Goal: Contribute content: Contribute content

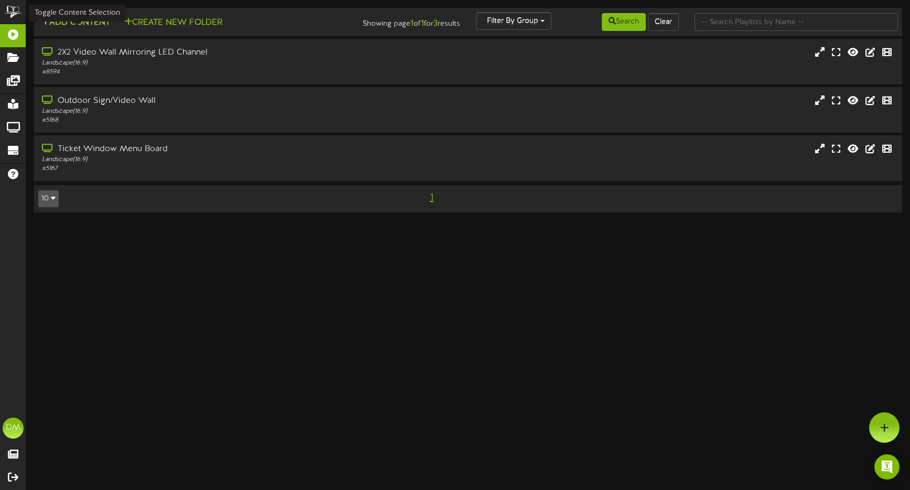
click at [88, 29] on button "Add Content" at bounding box center [75, 22] width 75 height 13
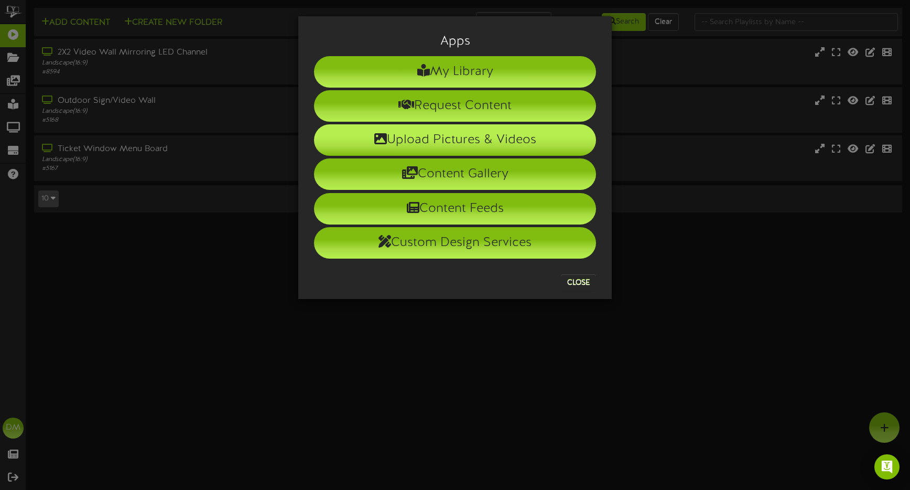
click at [428, 134] on li "Upload Pictures & Videos" at bounding box center [455, 139] width 282 height 31
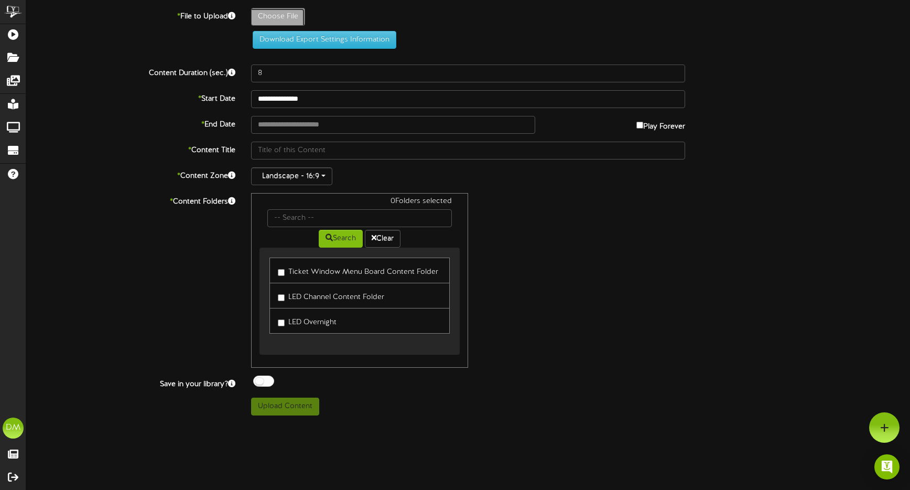
type input "**********"
type input "W-Billboard-MarkGagnon_TRR-012026"
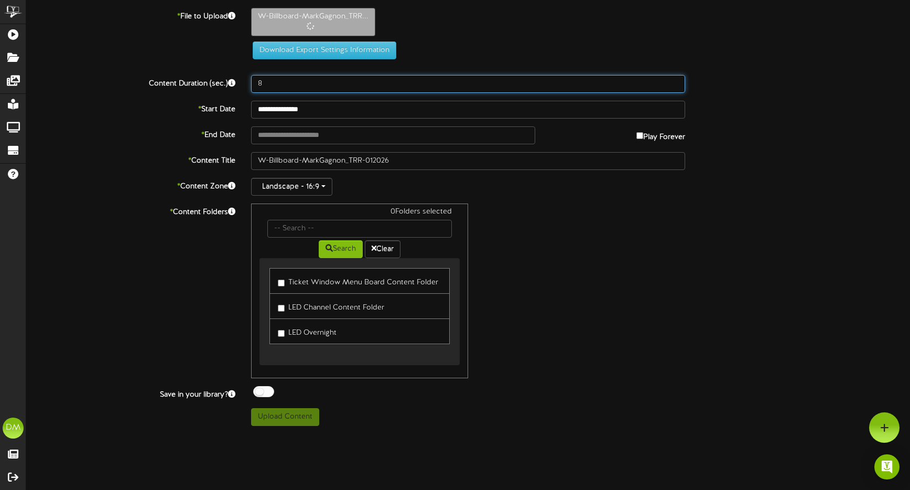
drag, startPoint x: 274, startPoint y: 84, endPoint x: 230, endPoint y: 72, distance: 46.0
click at [230, 72] on div "**********" at bounding box center [468, 217] width 884 height 418
type input "5"
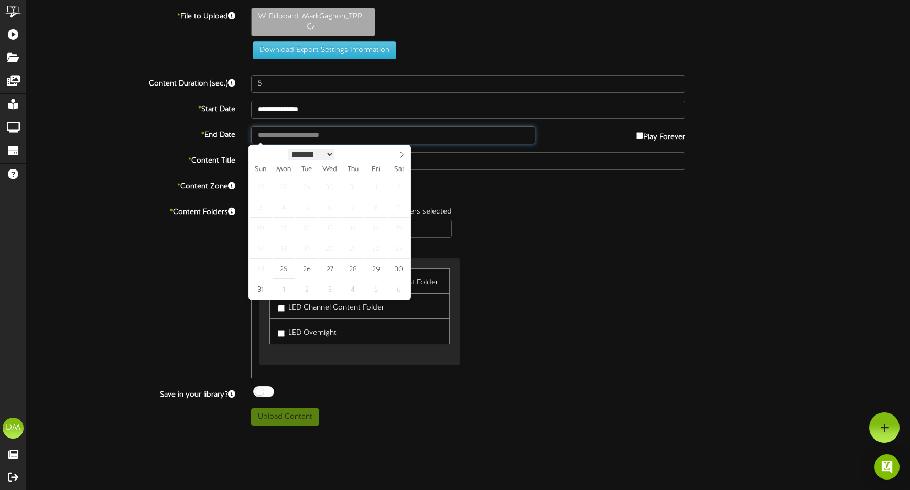
click at [286, 140] on input "text" at bounding box center [393, 135] width 284 height 18
type input "**********"
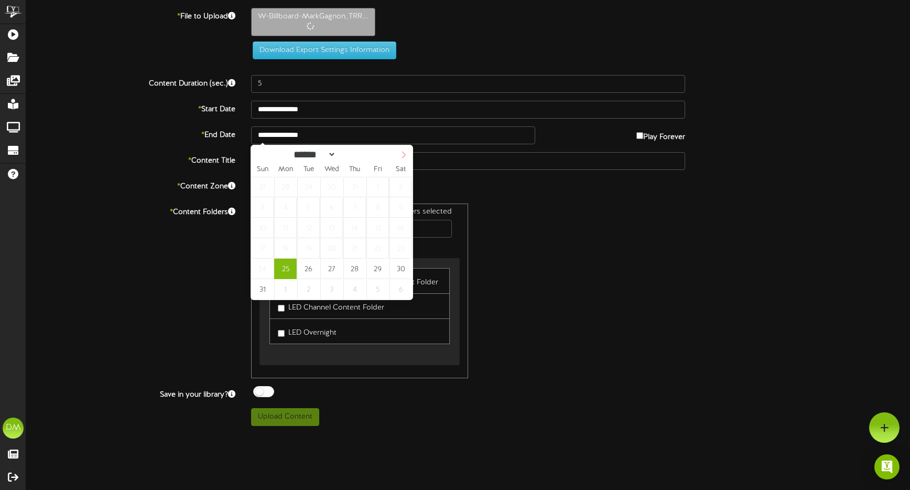
click at [406, 154] on icon at bounding box center [403, 154] width 7 height 7
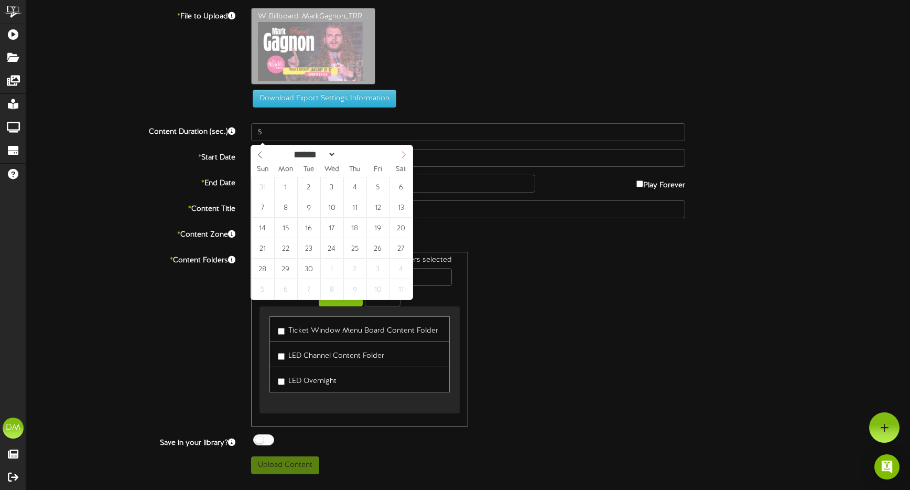
click at [406, 154] on icon at bounding box center [403, 154] width 7 height 7
select select "**"
click at [406, 154] on icon at bounding box center [403, 154] width 7 height 7
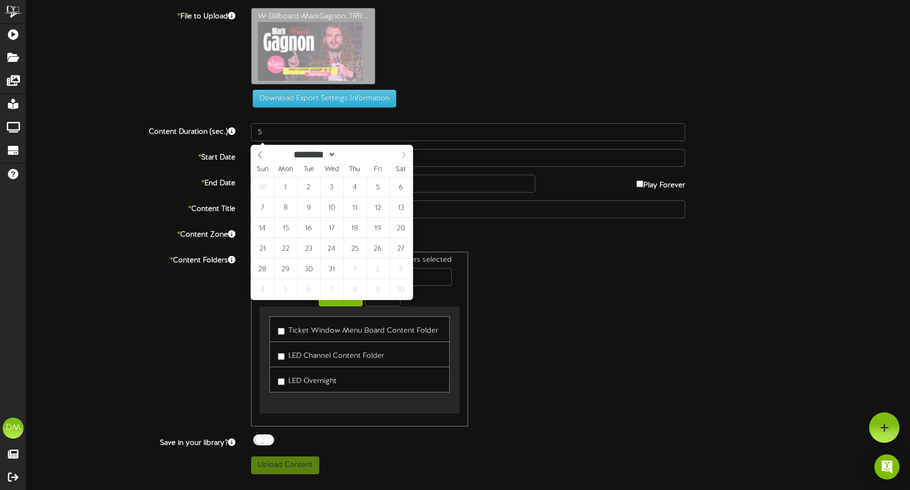
click at [406, 154] on icon at bounding box center [403, 154] width 7 height 7
type input "****"
select select "*"
click at [255, 156] on span at bounding box center [260, 154] width 18 height 18
type input "**********"
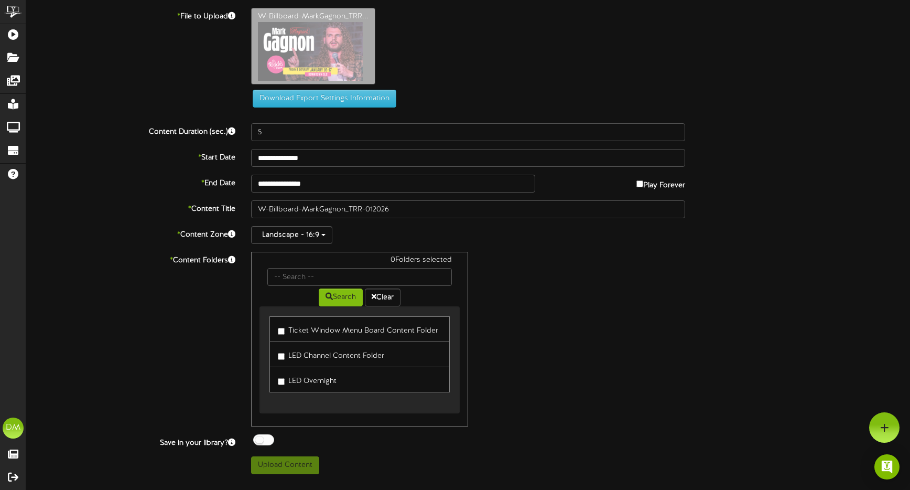
click at [676, 378] on div "0 Folders selected Search Clear Ticket Window Menu Board Content Folder LED Cha…" at bounding box center [468, 339] width 450 height 175
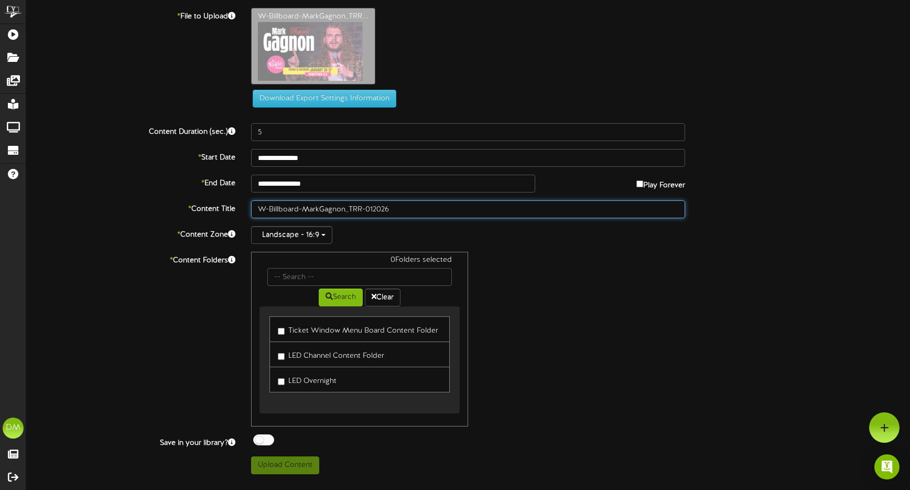
drag, startPoint x: 302, startPoint y: 206, endPoint x: 168, endPoint y: 181, distance: 136.0
click at [168, 181] on div "**********" at bounding box center [468, 241] width 884 height 466
click at [276, 208] on input "MarkGagnon_TRR-012026" at bounding box center [468, 209] width 434 height 18
drag, startPoint x: 305, startPoint y: 209, endPoint x: 322, endPoint y: 209, distance: 17.3
click at [322, 209] on input "Mark Gagnon_TRR-012026" at bounding box center [468, 209] width 434 height 18
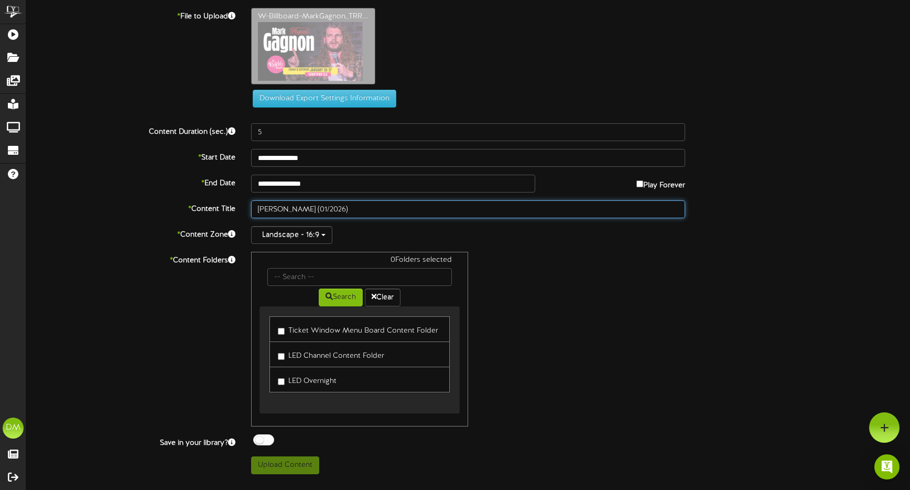
type input "[PERSON_NAME] (01/2026)"
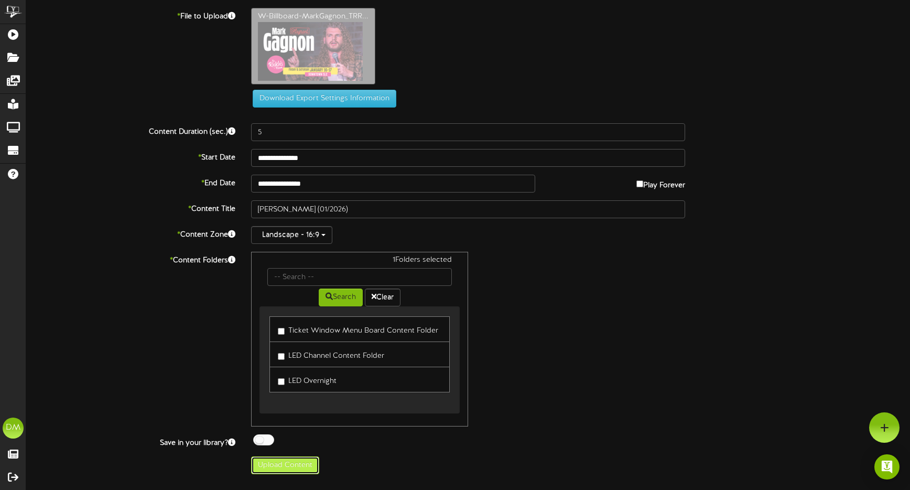
click at [286, 467] on button "Upload Content" at bounding box center [285, 465] width 68 height 18
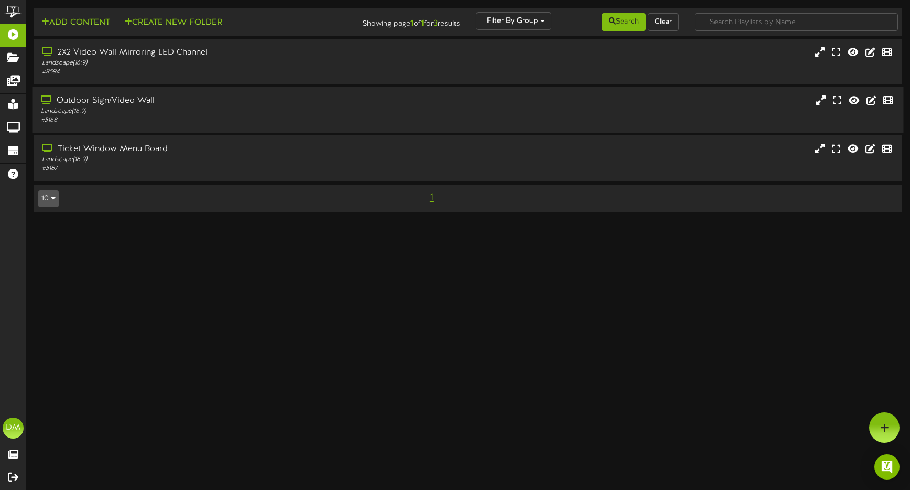
click at [153, 124] on div "# 5168" at bounding box center [214, 120] width 347 height 9
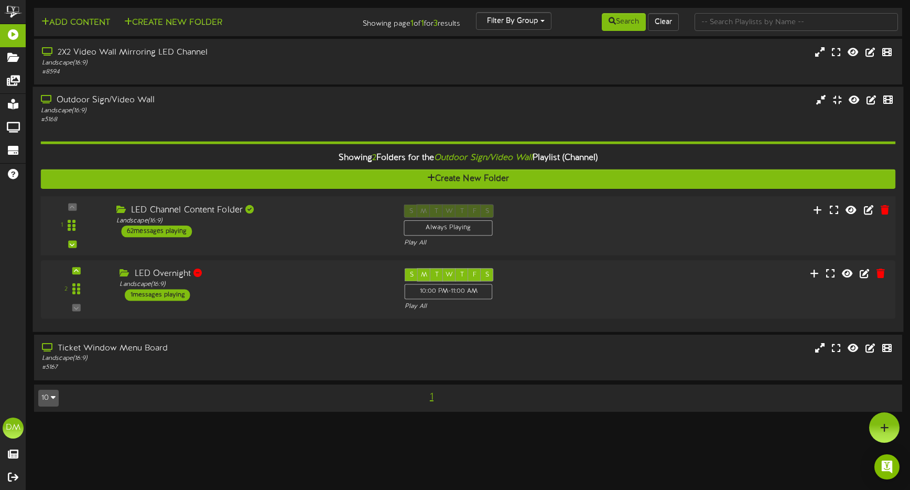
click at [173, 212] on div "LED Channel Content Folder" at bounding box center [252, 211] width 272 height 12
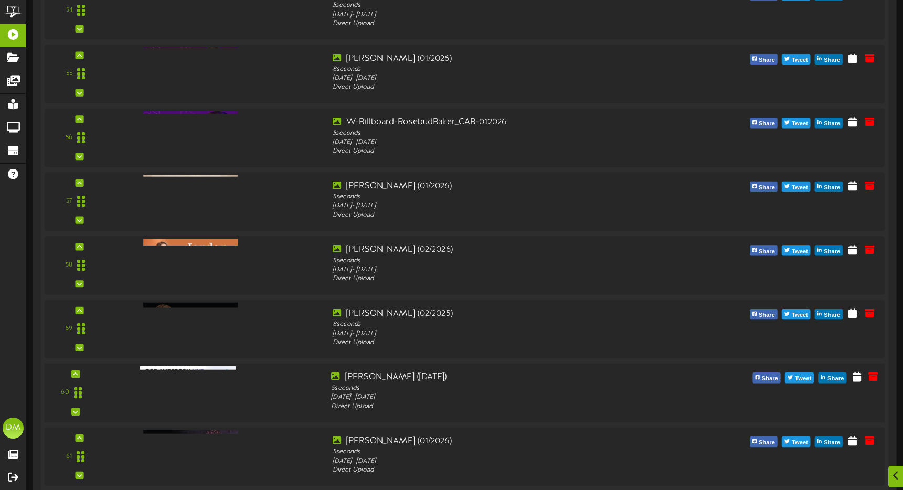
scroll to position [3899, 0]
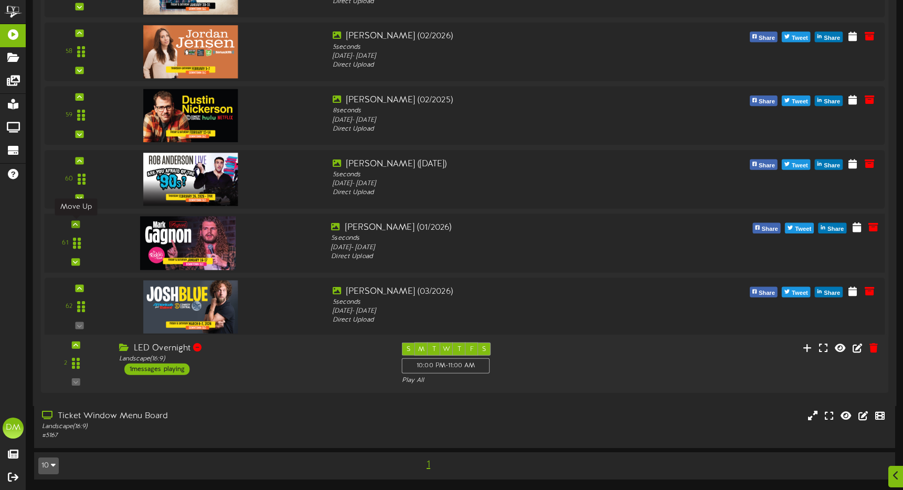
click at [77, 224] on icon at bounding box center [75, 223] width 5 height 5
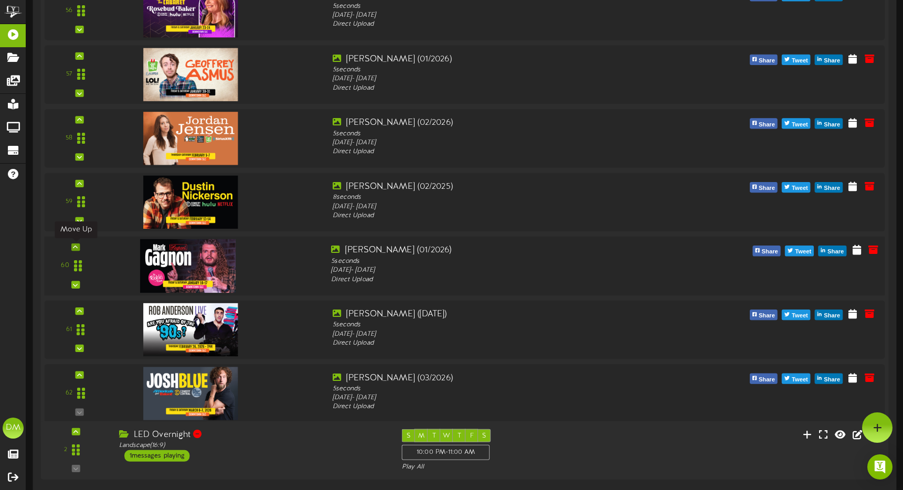
click at [77, 246] on icon at bounding box center [75, 246] width 5 height 5
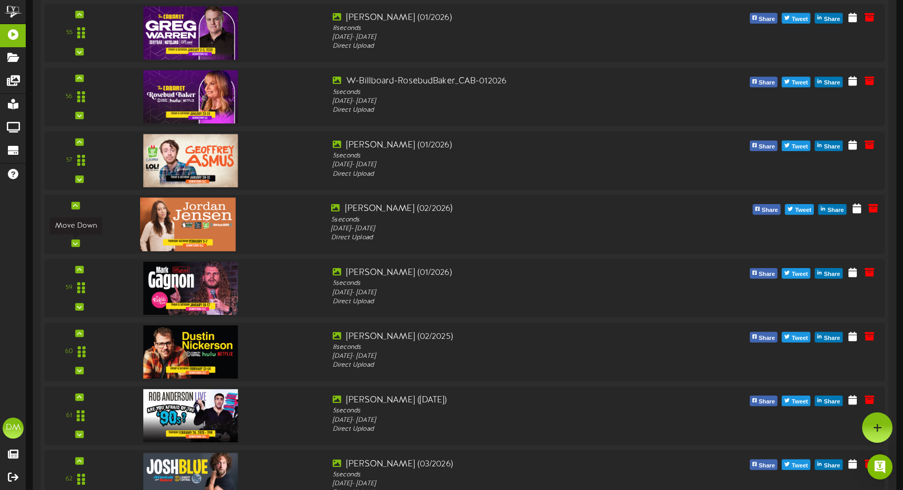
scroll to position [3713, 0]
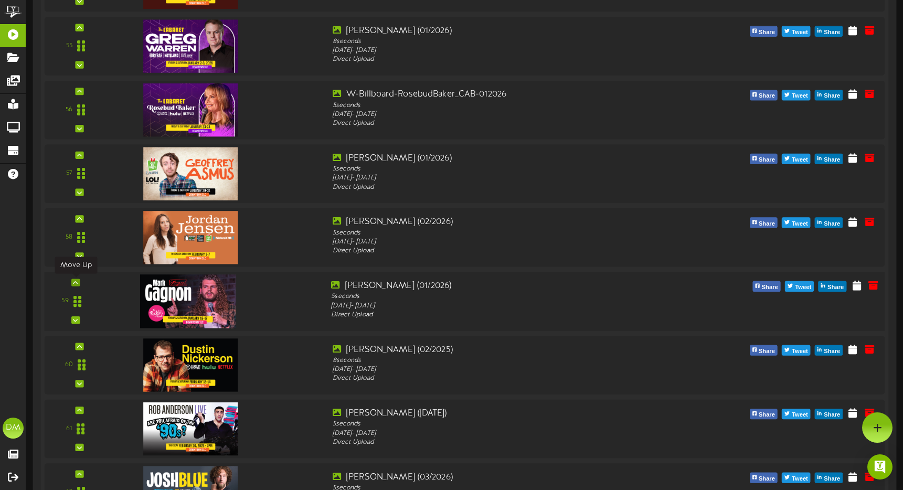
click at [77, 282] on icon at bounding box center [75, 282] width 5 height 5
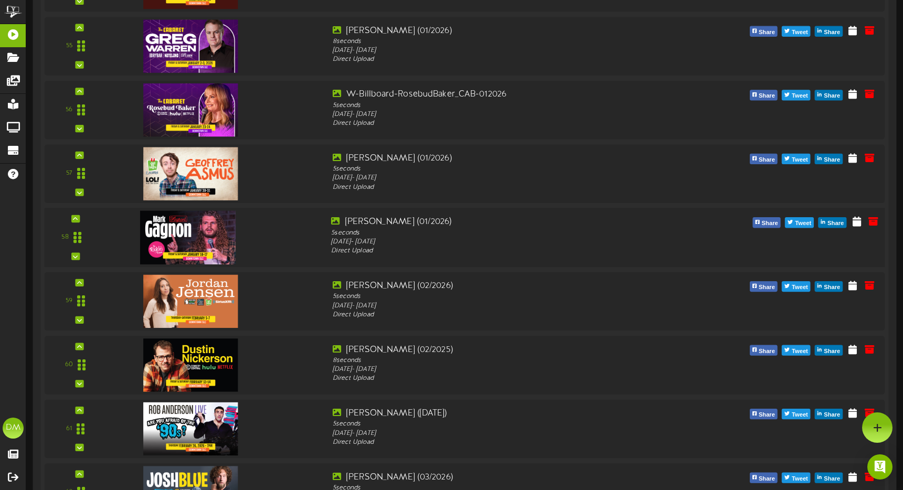
click at [82, 217] on div "58" at bounding box center [75, 237] width 55 height 43
click at [78, 219] on div at bounding box center [75, 218] width 8 height 7
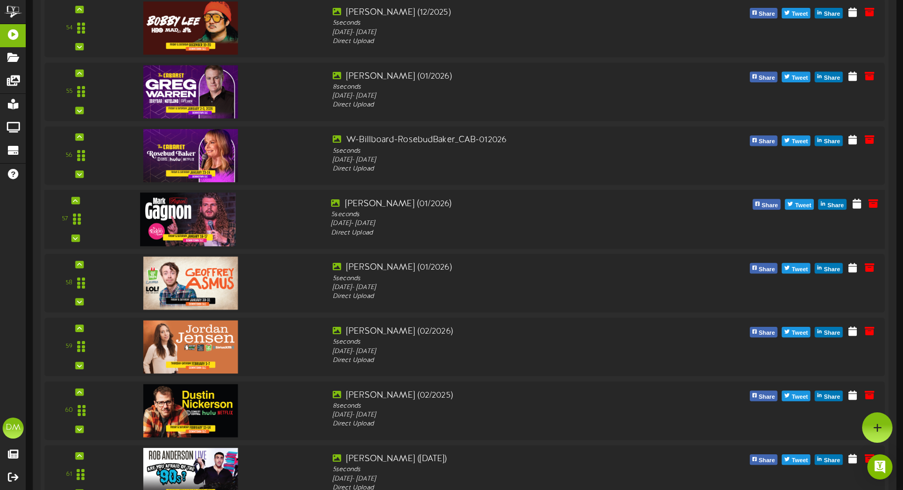
scroll to position [3636, 0]
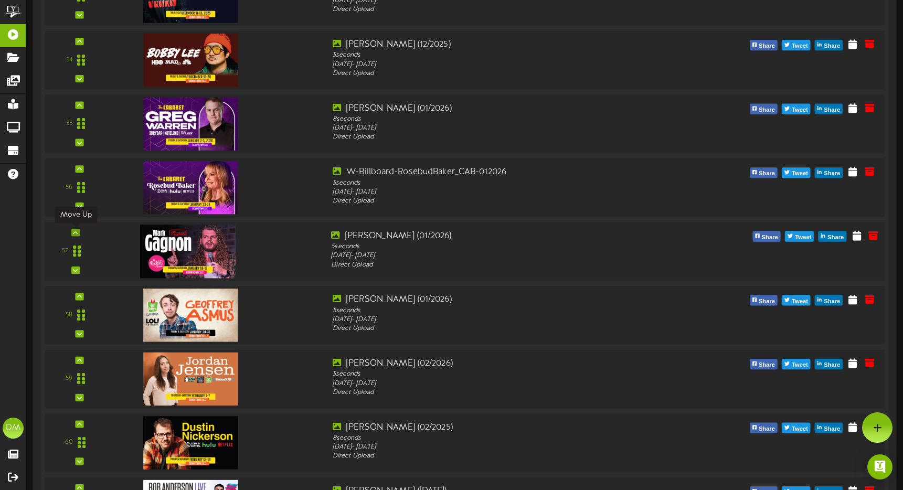
click at [72, 229] on div at bounding box center [75, 232] width 8 height 7
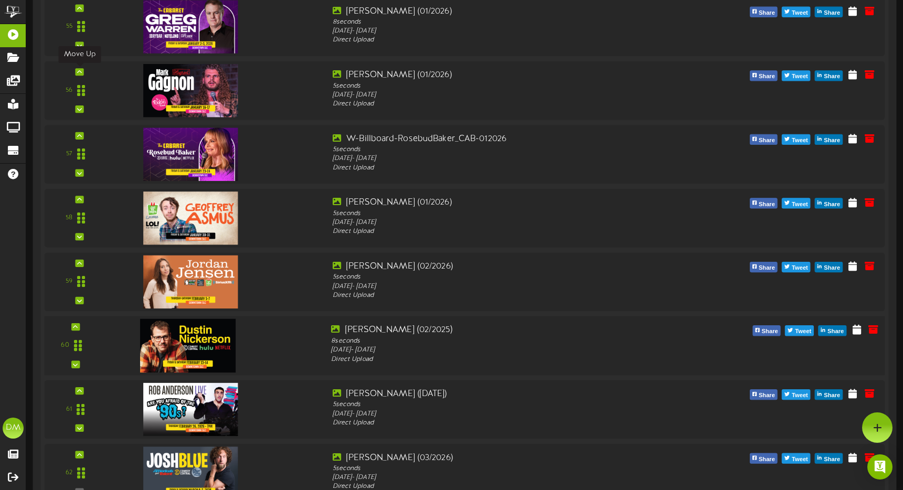
scroll to position [3732, 0]
